Goal: Information Seeking & Learning: Check status

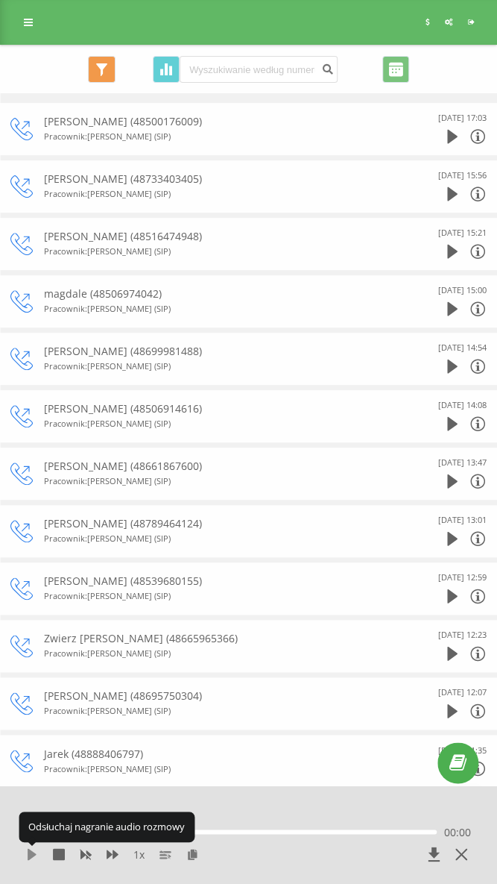
click at [34, 852] on icon at bounding box center [32, 854] width 9 height 12
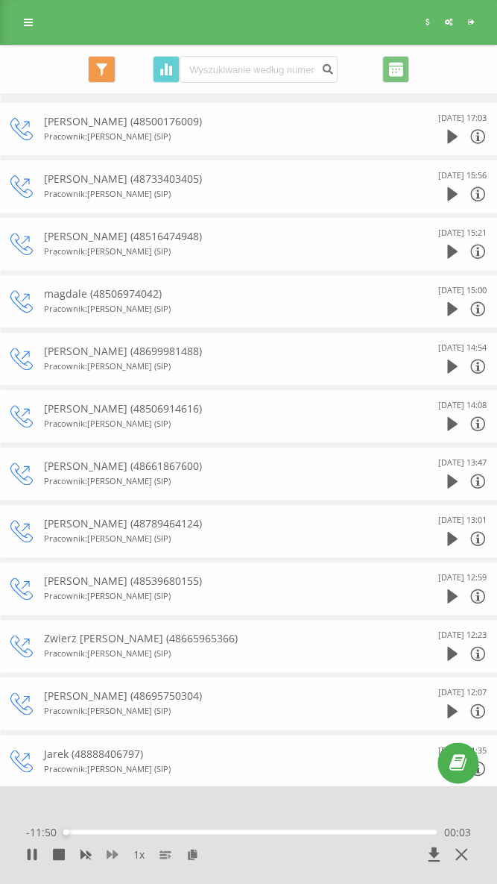
click at [109, 851] on icon at bounding box center [113, 853] width 12 height 9
click at [115, 856] on icon at bounding box center [113, 853] width 12 height 9
click at [114, 856] on icon at bounding box center [113, 853] width 12 height 9
click at [85, 860] on div "2 x" at bounding box center [204, 854] width 357 height 15
click at [84, 855] on icon at bounding box center [86, 854] width 11 height 9
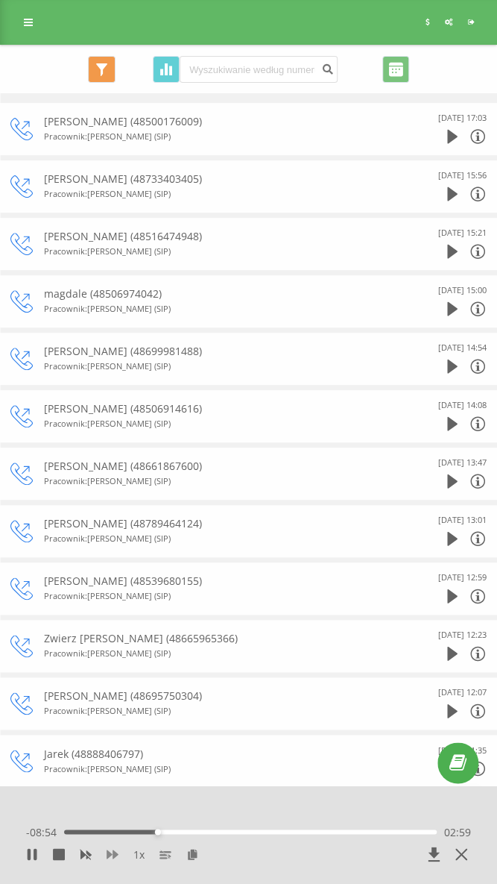
click at [111, 854] on icon at bounding box center [113, 853] width 12 height 9
click at [113, 858] on icon at bounding box center [113, 854] width 12 height 12
click at [31, 856] on icon at bounding box center [32, 854] width 12 height 12
click at [28, 859] on icon at bounding box center [32, 854] width 9 height 12
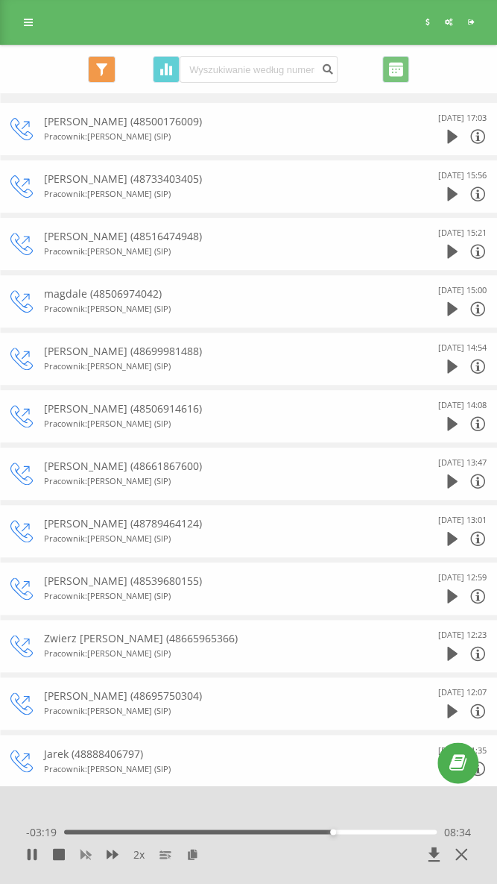
click at [87, 855] on rect at bounding box center [87, 854] width 7 height 6
click at [116, 855] on icon at bounding box center [113, 853] width 12 height 9
click at [348, 833] on div "09:04" at bounding box center [250, 831] width 373 height 4
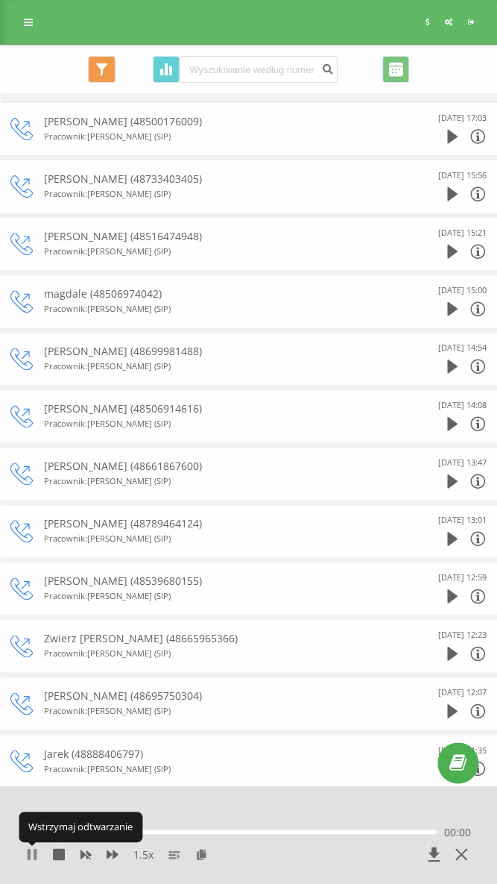
click at [30, 855] on icon at bounding box center [29, 854] width 3 height 12
